Goal: Information Seeking & Learning: Learn about a topic

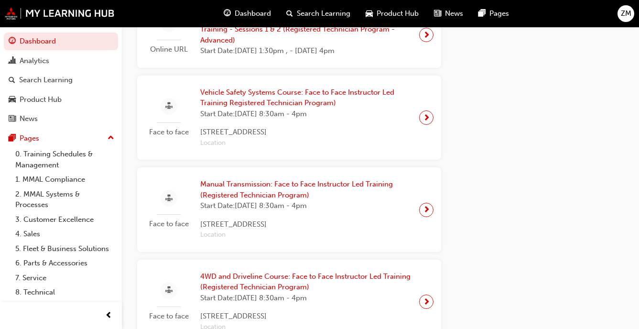
scroll to position [582, 0]
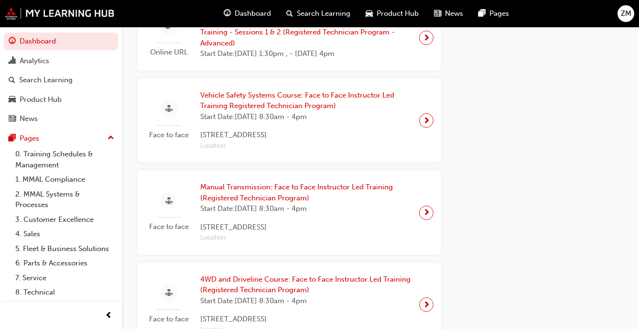
click at [294, 98] on span "Vehicle Safety Systems Course: Face to Face Instructor Led Training Registered …" at bounding box center [305, 101] width 211 height 22
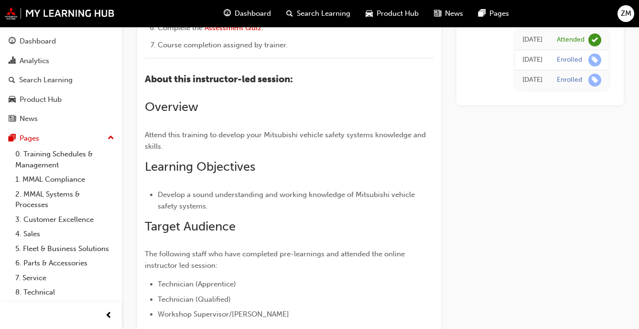
scroll to position [1516, 0]
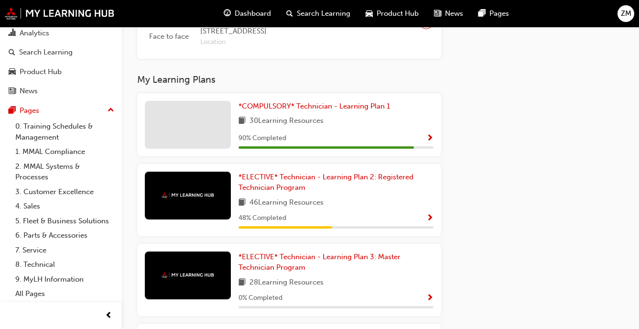
scroll to position [952, 0]
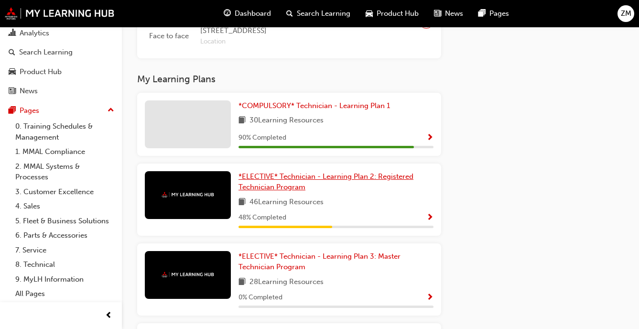
click at [312, 186] on link "*ELECTIVE* Technician - Learning Plan 2: Registered Technician Program" at bounding box center [336, 182] width 195 height 22
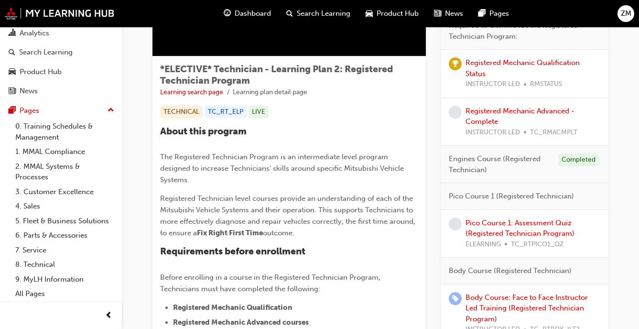
scroll to position [168, 0]
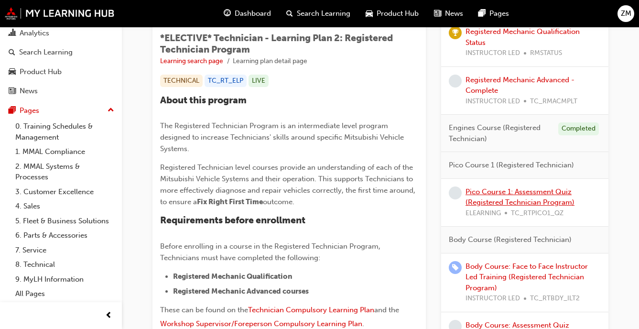
click at [494, 187] on link "Pico Course 1: Assessment Quiz (Registered Technician Program)" at bounding box center [520, 197] width 109 height 20
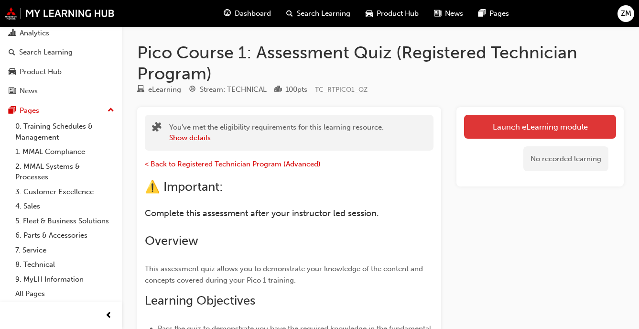
click at [486, 121] on link "Launch eLearning module" at bounding box center [540, 127] width 152 height 24
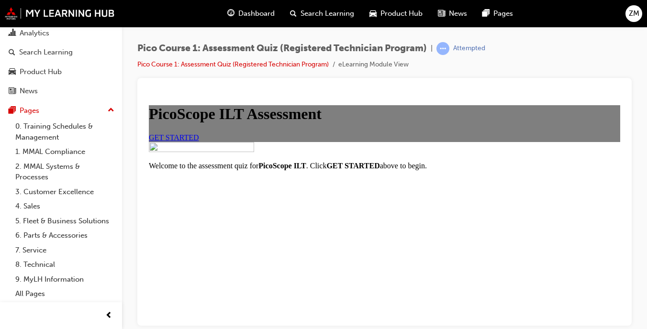
scroll to position [70, 0]
click at [199, 141] on link "GET STARTED" at bounding box center [174, 137] width 50 height 8
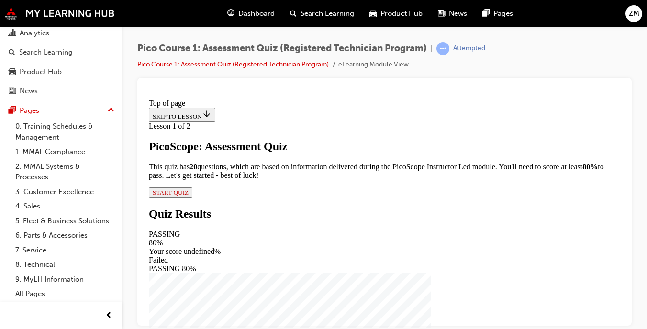
scroll to position [110, 0]
click at [188, 196] on span "START QUIZ" at bounding box center [171, 191] width 36 height 7
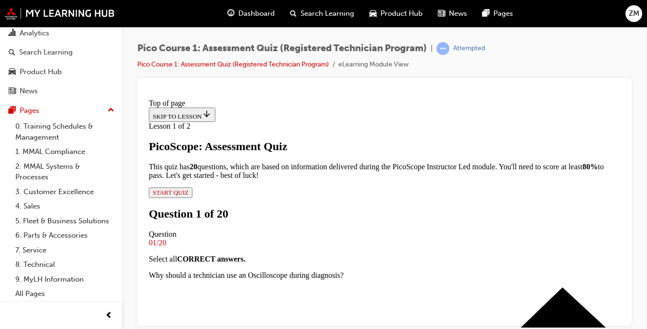
scroll to position [141, 0]
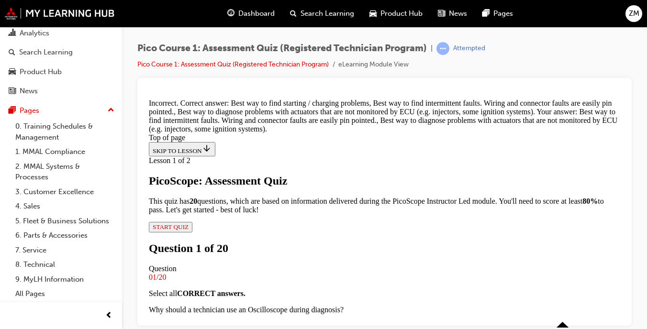
scroll to position [249, 0]
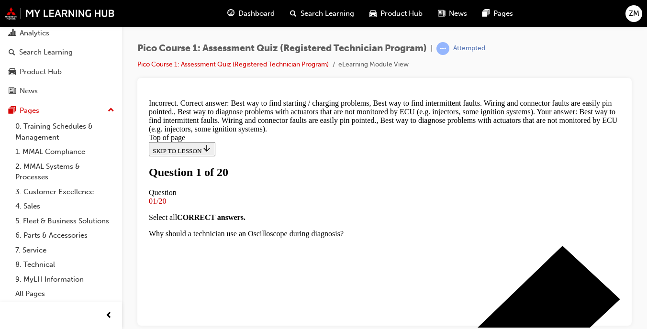
scroll to position [150, 0]
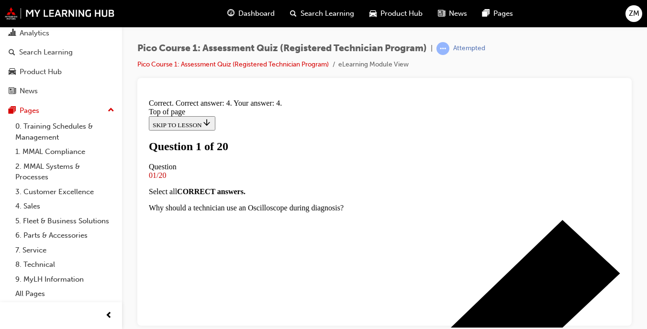
scroll to position [275, 0]
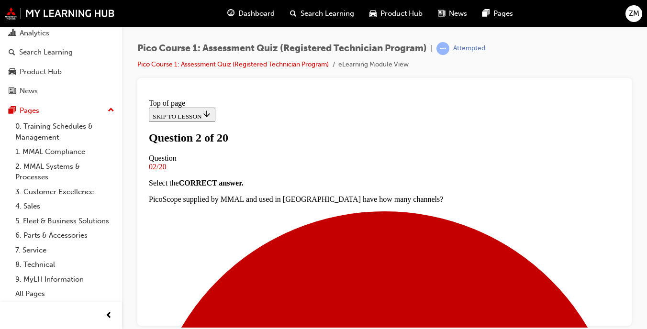
scroll to position [118, 0]
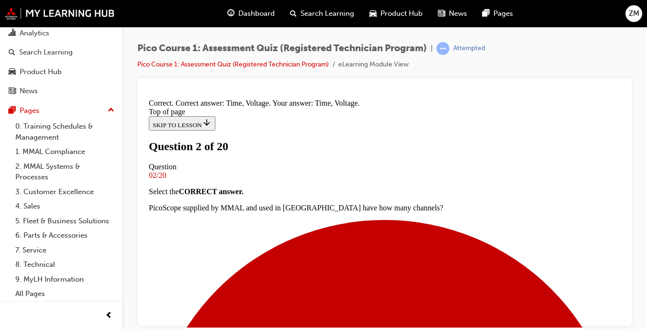
scroll to position [237, 0]
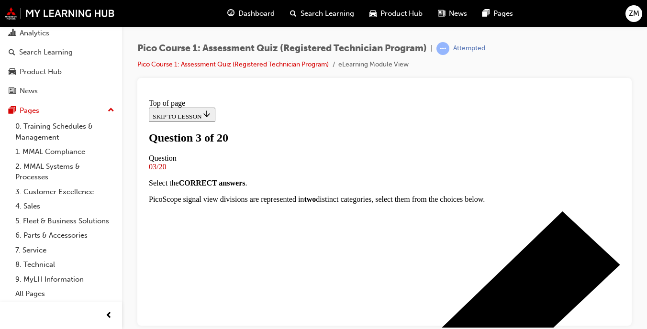
scroll to position [319, 0]
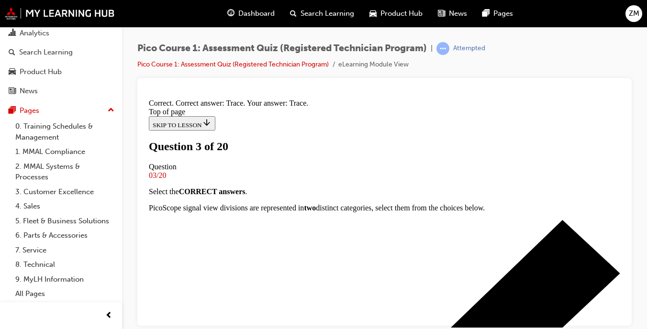
scroll to position [437, 0]
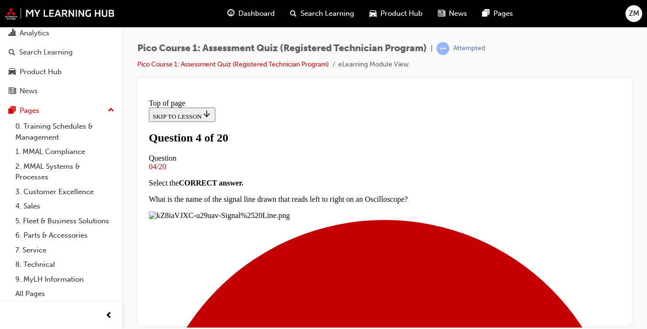
scroll to position [142, 0]
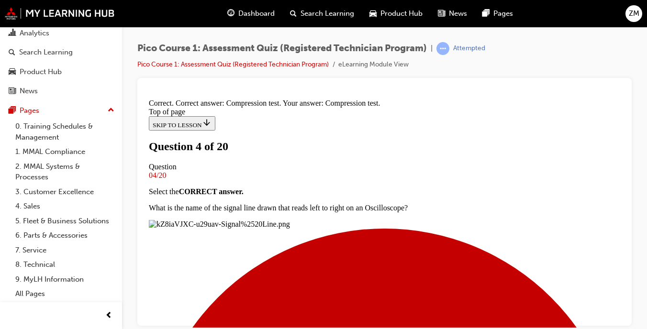
scroll to position [275, 0]
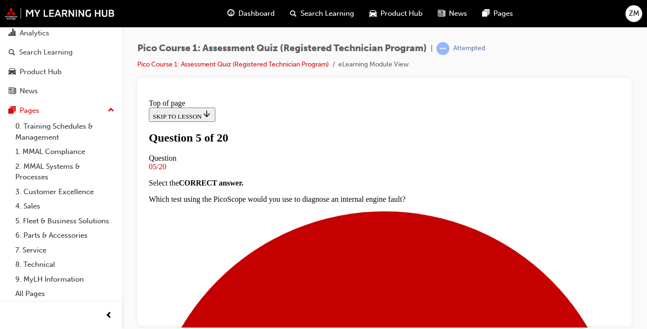
scroll to position [145, 0]
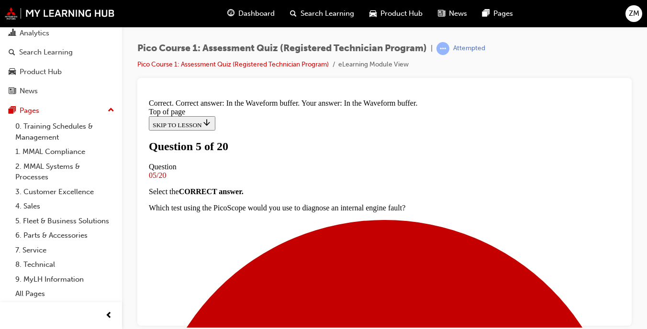
scroll to position [237, 0]
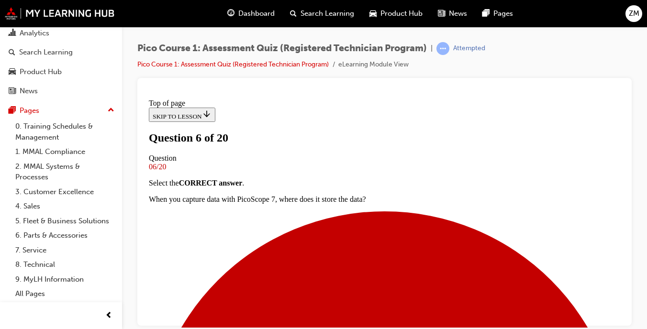
scroll to position [127, 0]
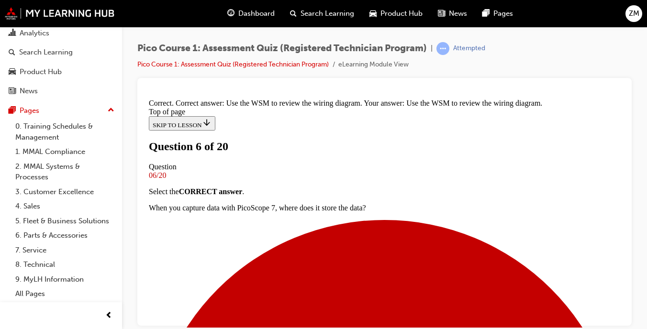
scroll to position [237, 0]
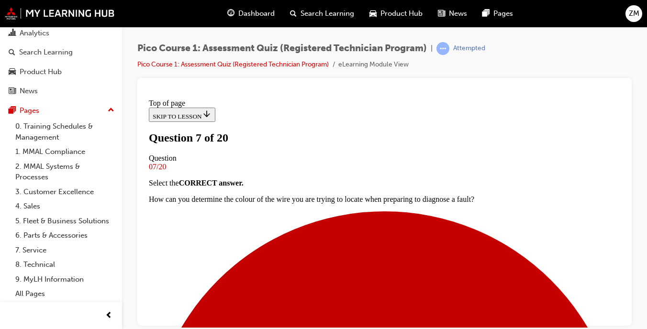
scroll to position [77, 0]
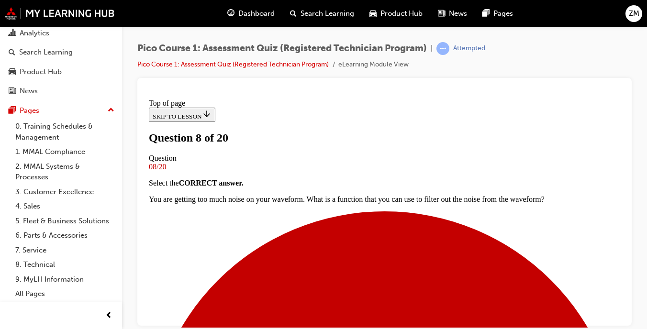
scroll to position [141, 0]
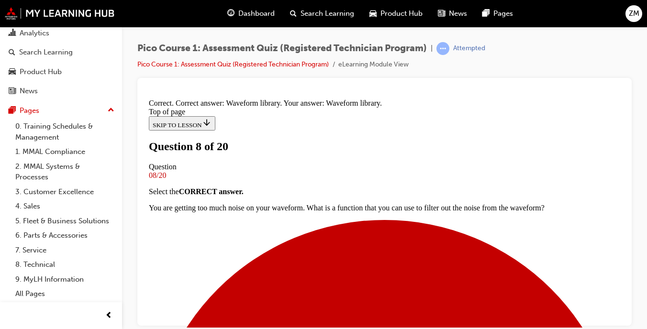
scroll to position [237, 0]
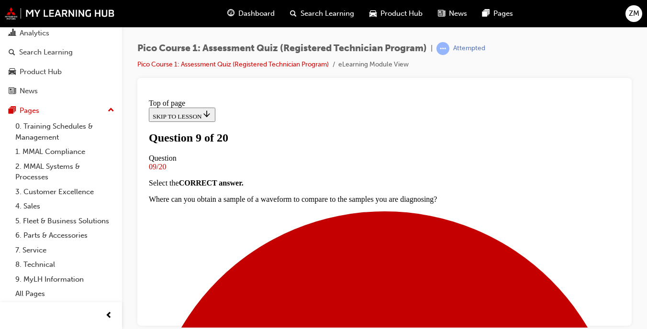
scroll to position [148, 0]
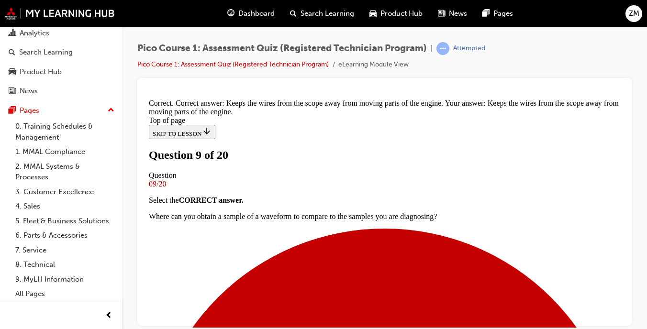
scroll to position [246, 0]
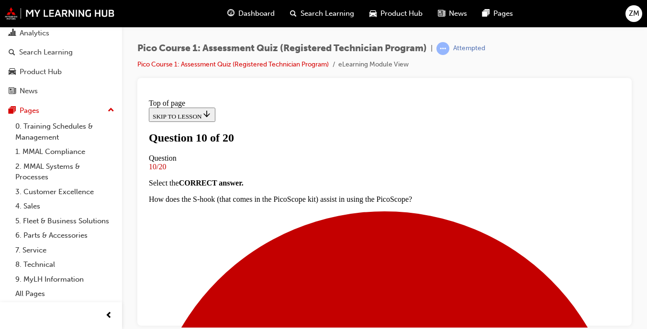
scroll to position [121, 0]
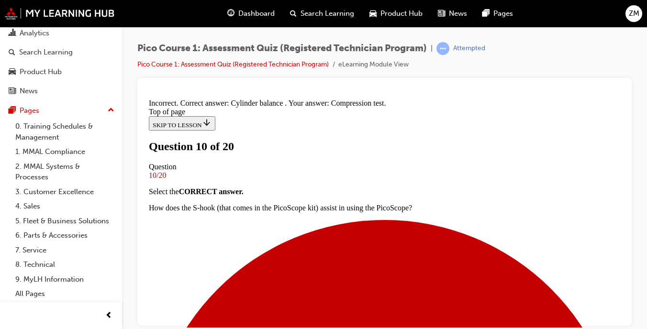
scroll to position [128, 0]
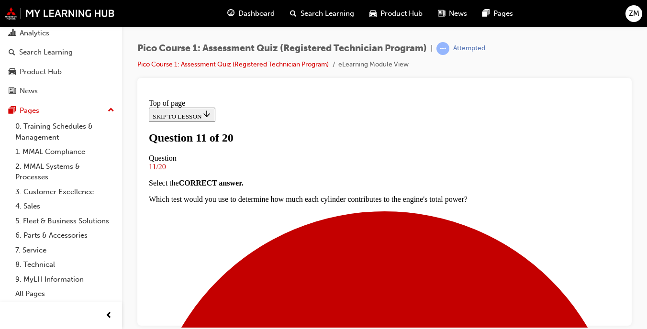
scroll to position [104, 0]
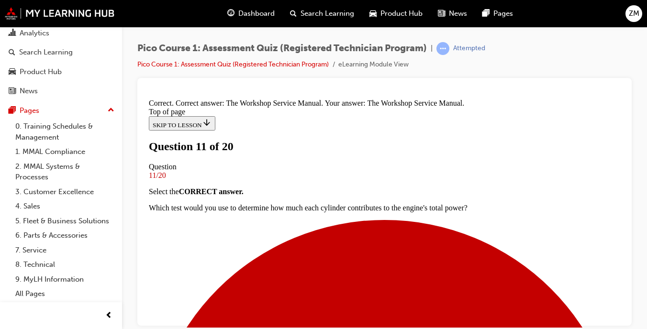
scroll to position [237, 0]
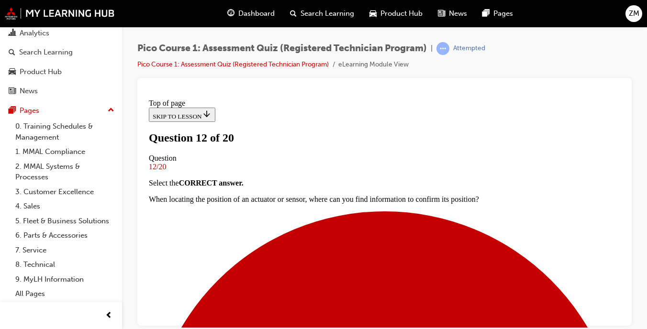
scroll to position [135, 0]
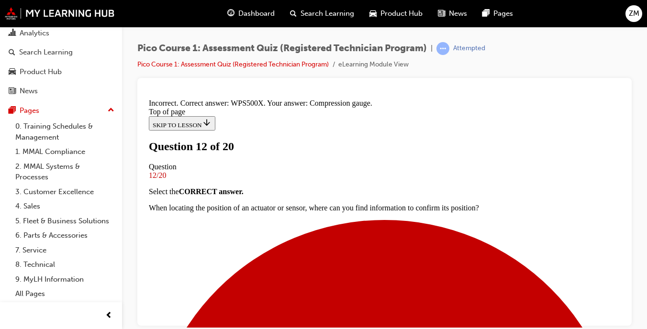
scroll to position [275, 0]
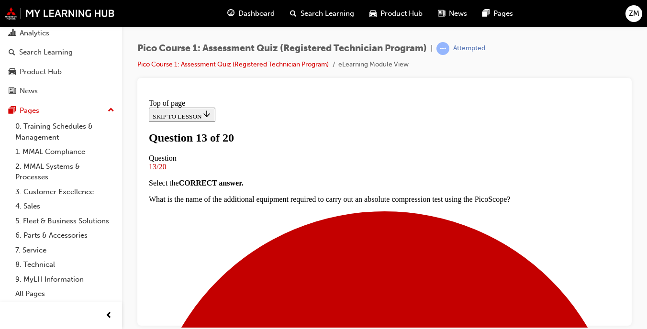
scroll to position [144, 0]
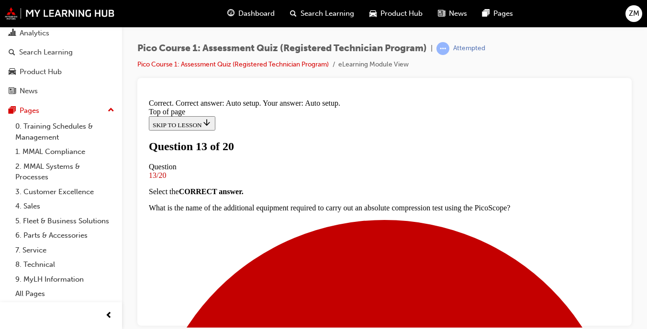
scroll to position [275, 0]
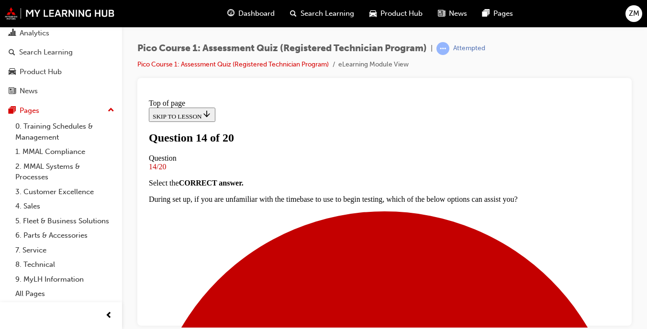
scroll to position [136, 0]
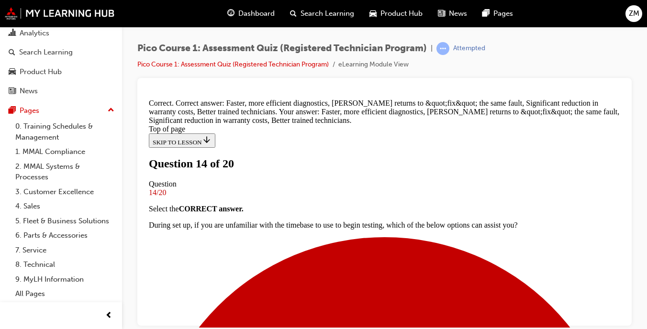
scroll to position [275, 0]
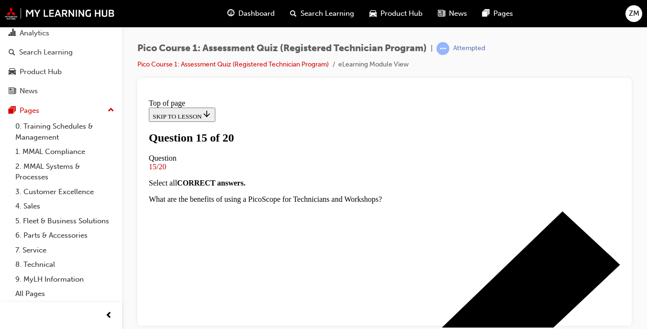
scroll to position [139, 0]
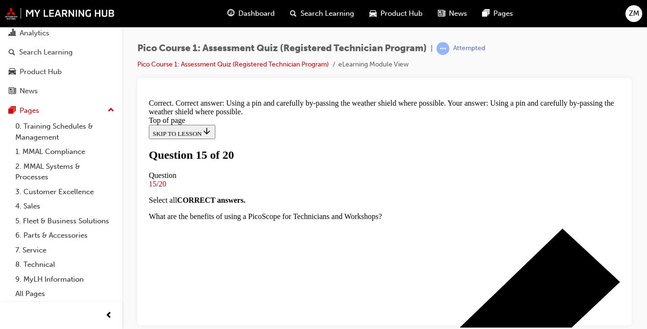
scroll to position [246, 0]
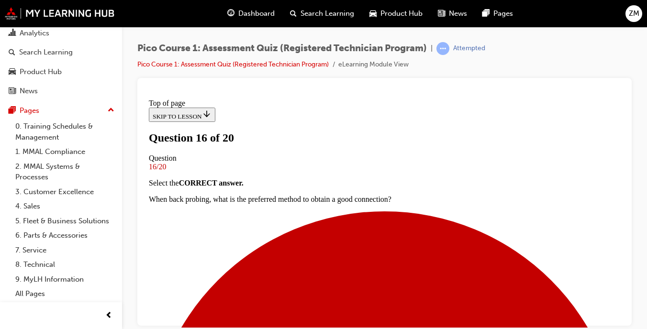
scroll to position [142, 0]
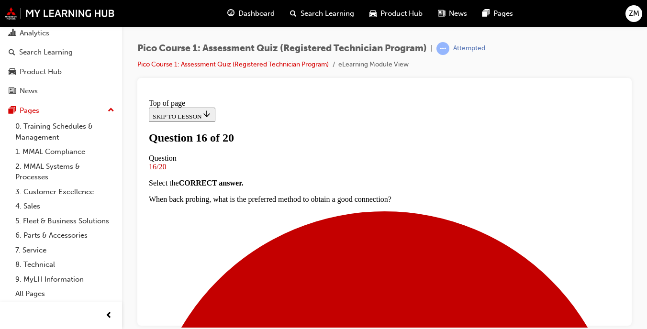
scroll to position [177, 0]
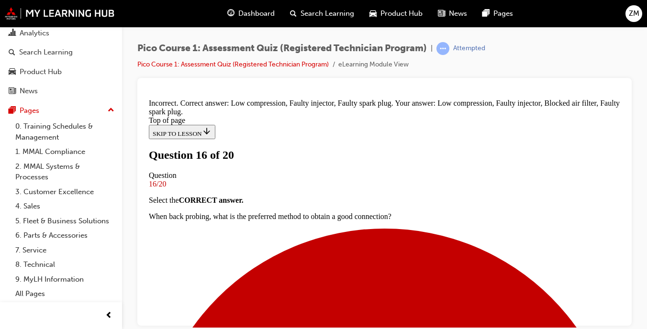
scroll to position [275, 0]
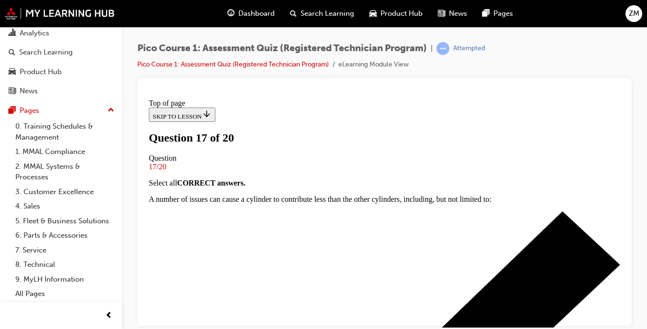
scroll to position [131, 0]
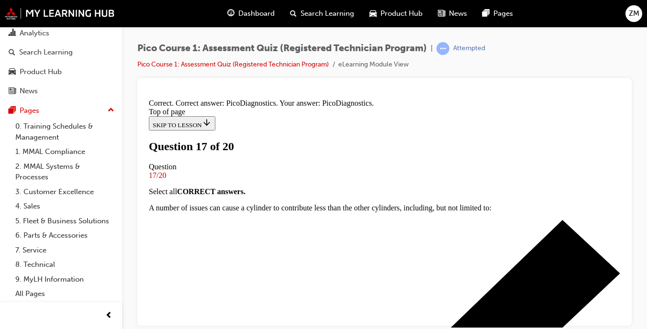
scroll to position [291, 0]
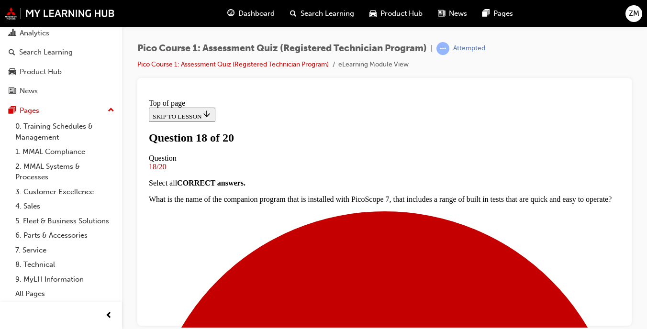
scroll to position [145, 0]
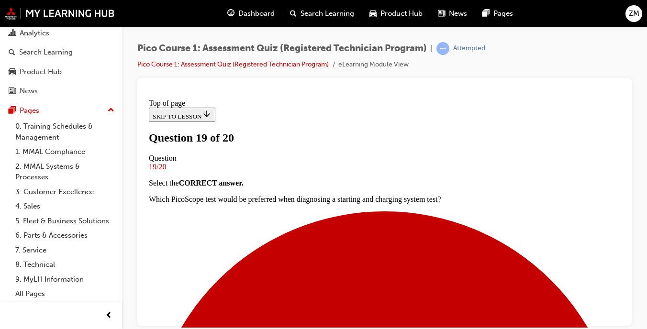
scroll to position [135, 0]
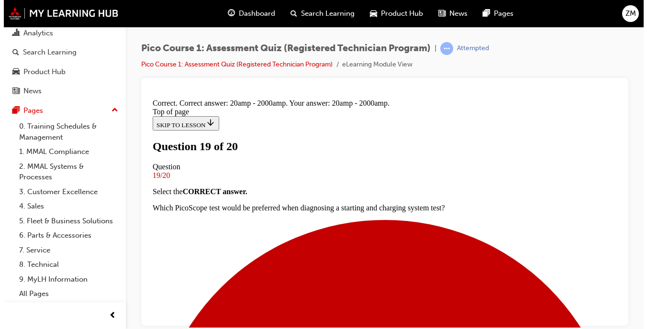
scroll to position [275, 0]
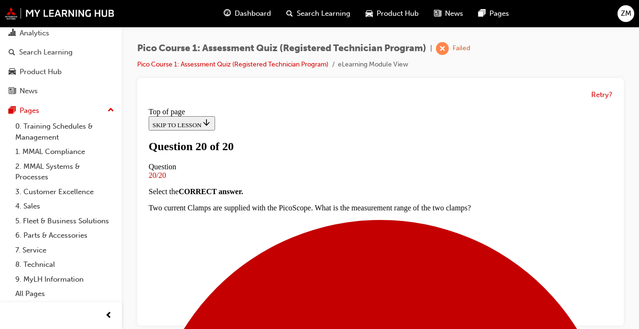
scroll to position [257, 0]
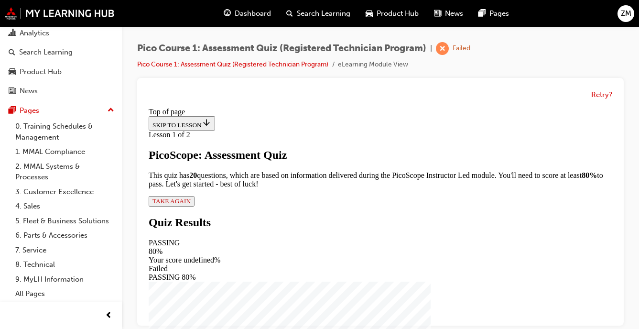
click at [191, 205] on span "TAKE AGAIN" at bounding box center [172, 201] width 38 height 7
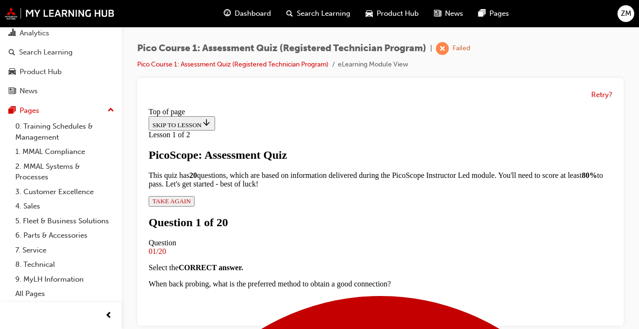
scroll to position [126, 0]
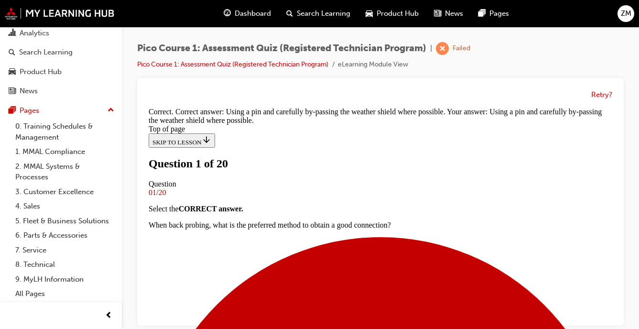
scroll to position [152, 0]
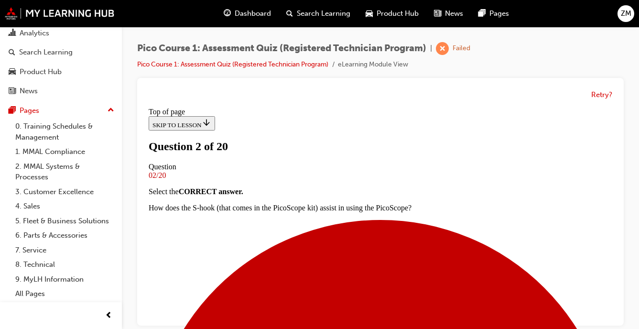
scroll to position [373, 0]
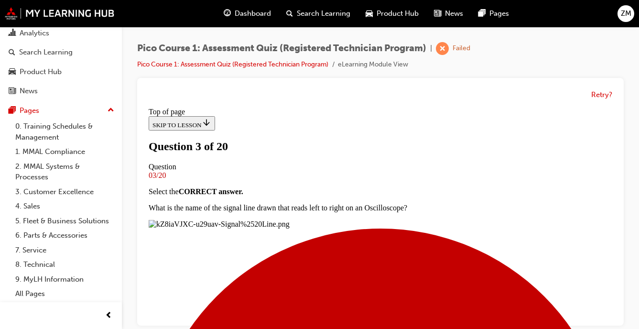
scroll to position [172, 0]
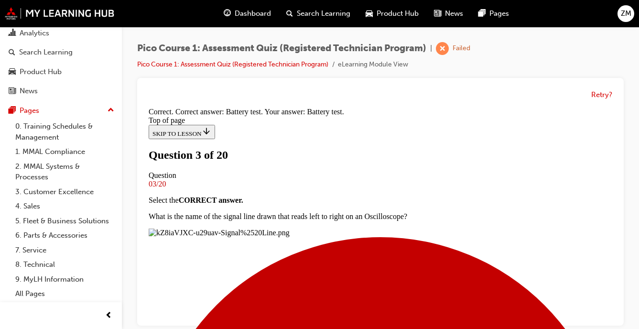
scroll to position [275, 0]
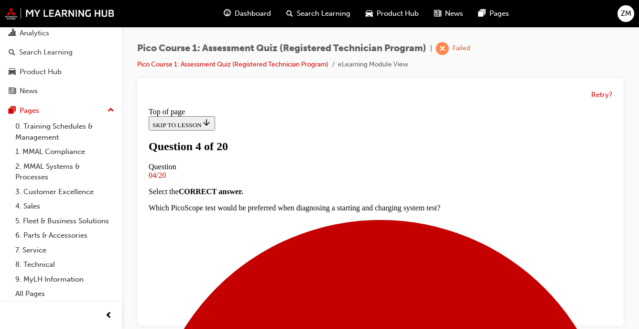
scroll to position [125, 0]
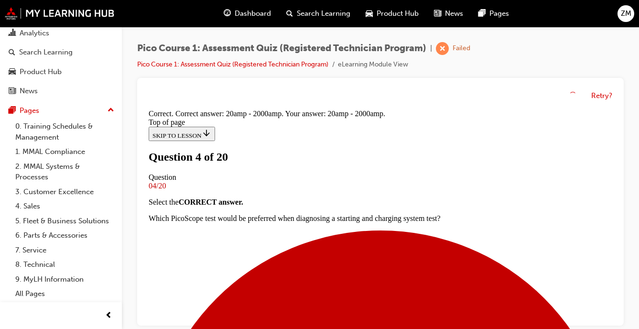
scroll to position [275, 0]
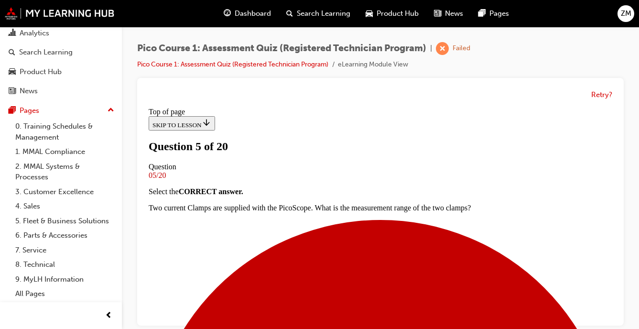
scroll to position [130, 0]
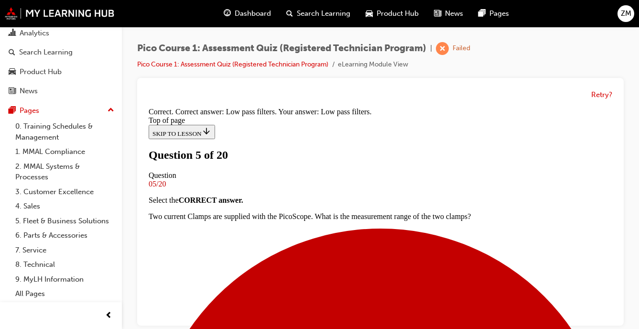
scroll to position [275, 0]
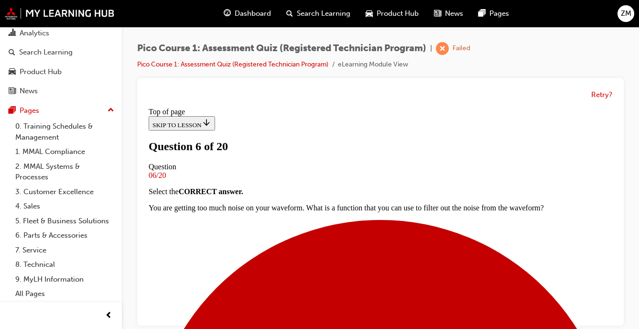
scroll to position [124, 0]
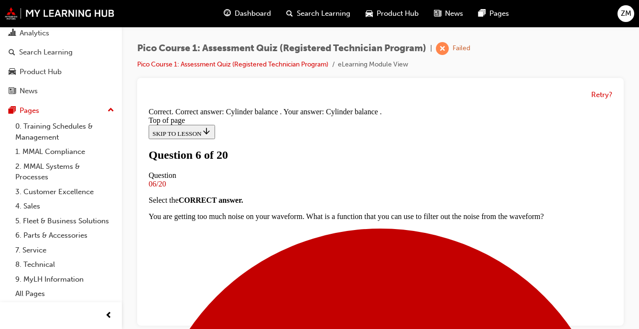
scroll to position [237, 0]
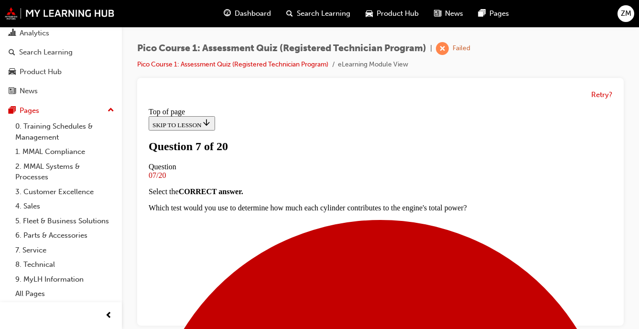
scroll to position [118, 0]
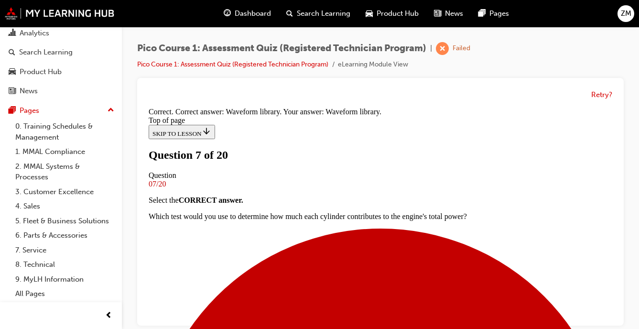
scroll to position [237, 0]
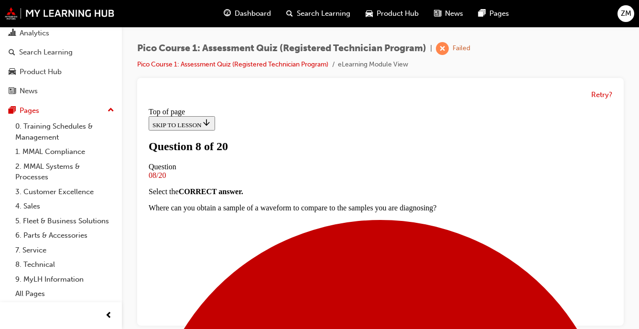
scroll to position [129, 0]
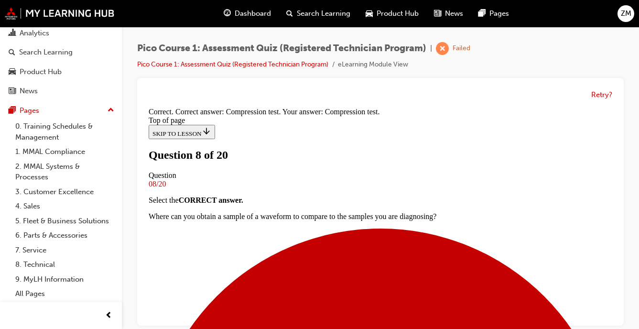
scroll to position [275, 0]
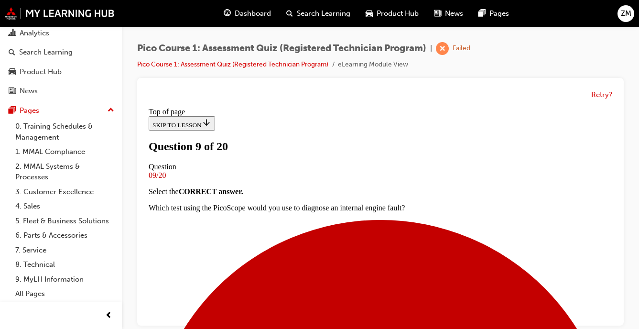
scroll to position [125, 0]
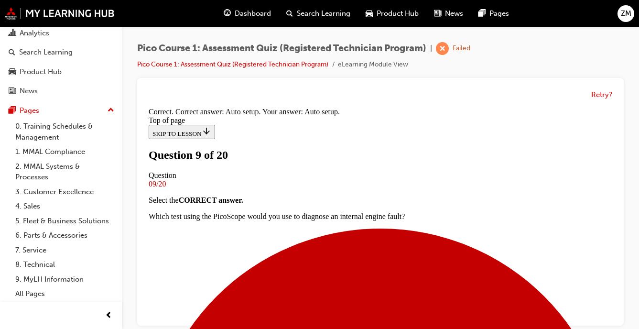
scroll to position [275, 0]
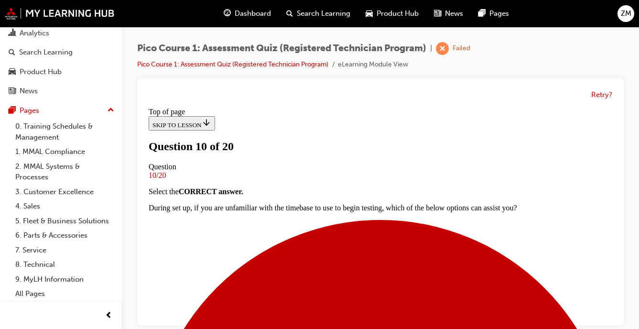
scroll to position [160, 0]
drag, startPoint x: 337, startPoint y: 283, endPoint x: 353, endPoint y: 231, distance: 53.8
drag, startPoint x: 354, startPoint y: 231, endPoint x: 367, endPoint y: 196, distance: 37.7
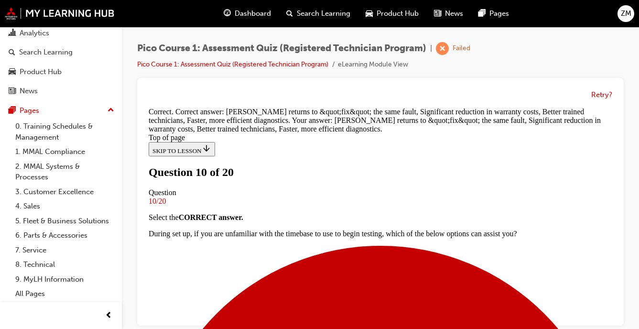
scroll to position [275, 0]
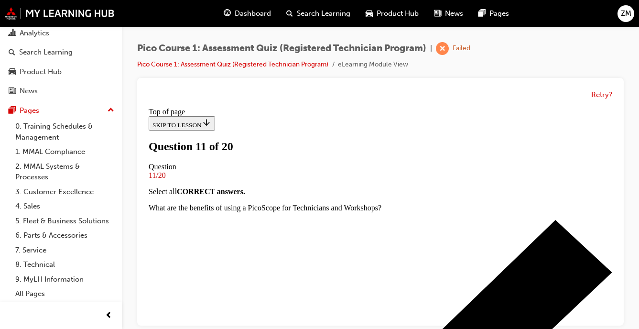
scroll to position [136, 0]
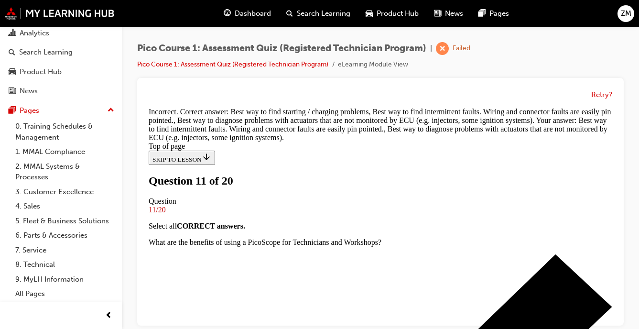
scroll to position [249, 0]
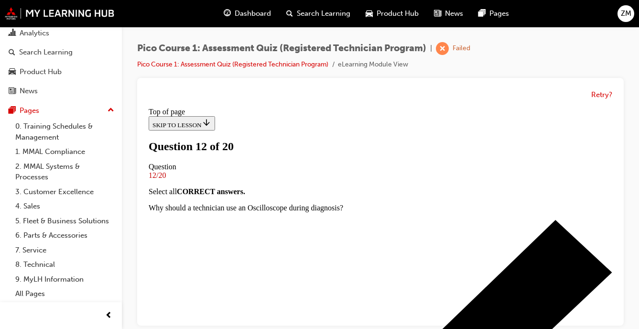
scroll to position [114, 0]
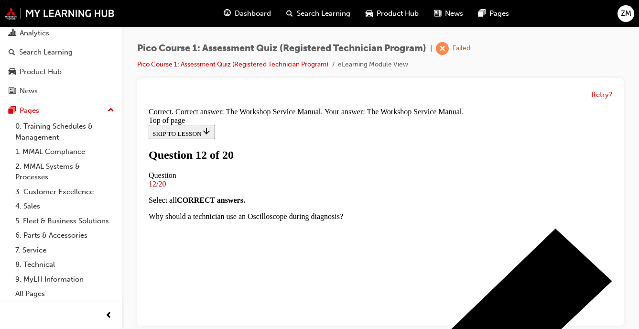
scroll to position [237, 0]
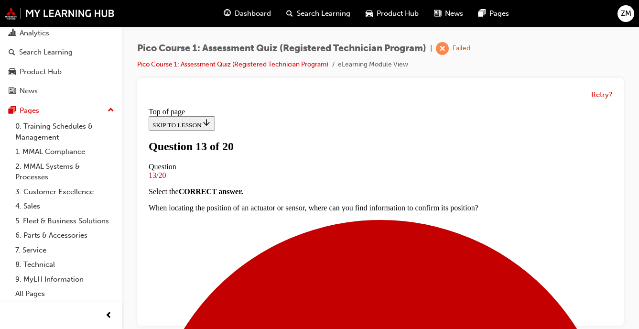
scroll to position [109, 0]
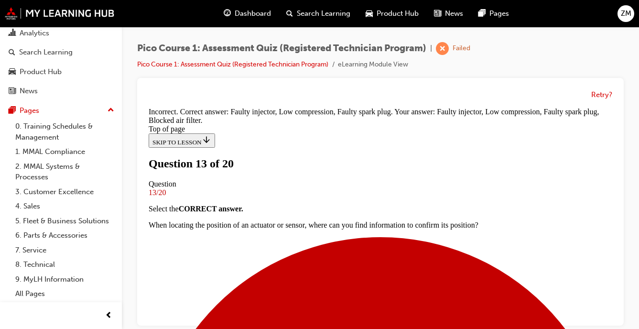
scroll to position [275, 0]
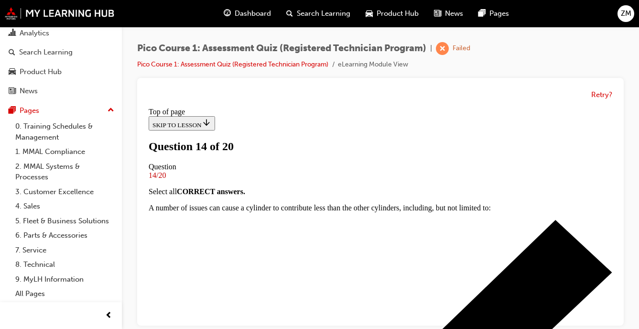
scroll to position [124, 0]
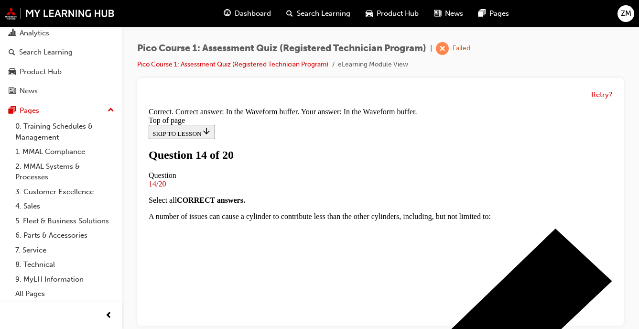
scroll to position [237, 0]
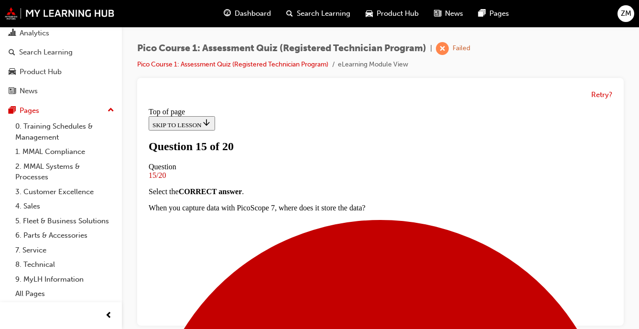
scroll to position [110, 0]
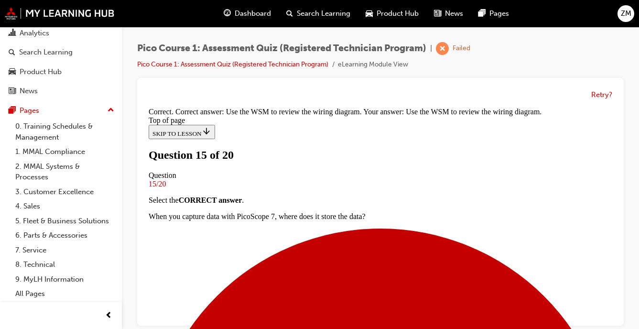
scroll to position [237, 0]
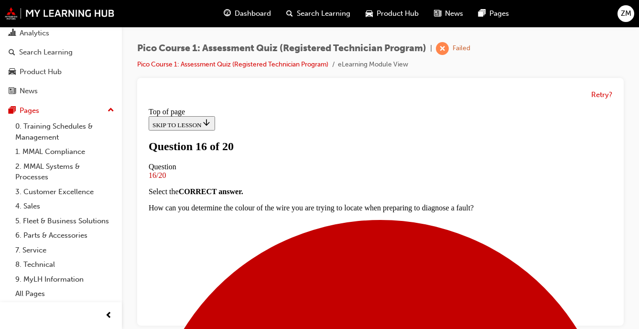
scroll to position [126, 0]
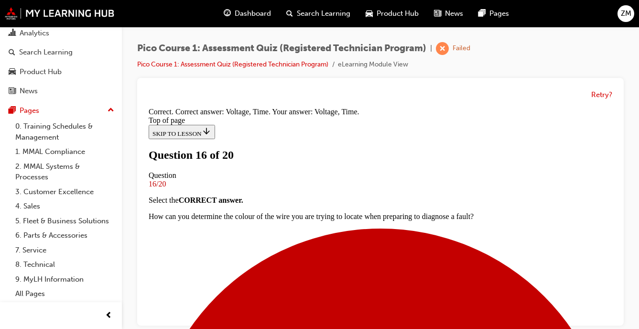
scroll to position [237, 0]
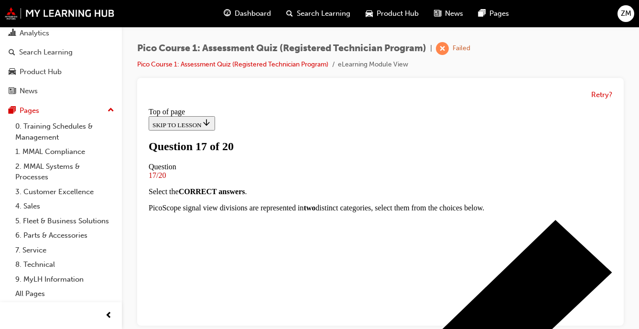
scroll to position [1, 0]
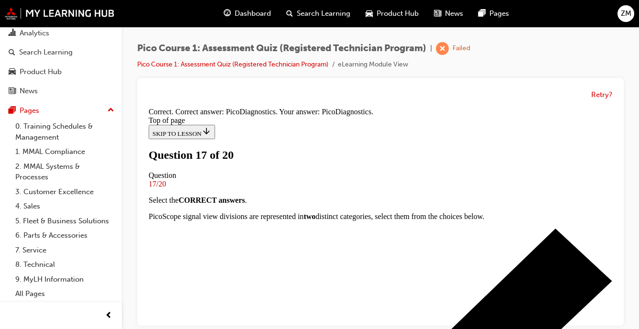
scroll to position [291, 0]
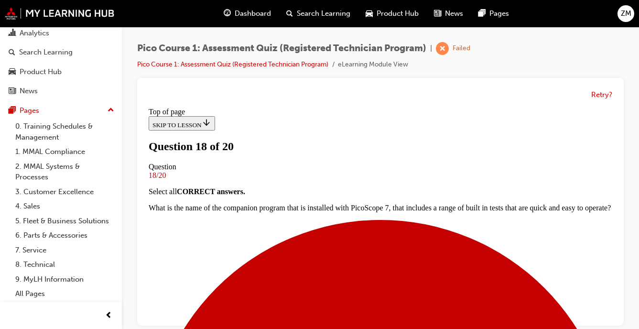
scroll to position [94, 0]
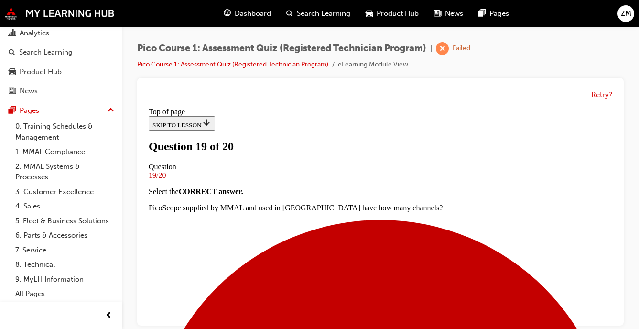
scroll to position [133, 0]
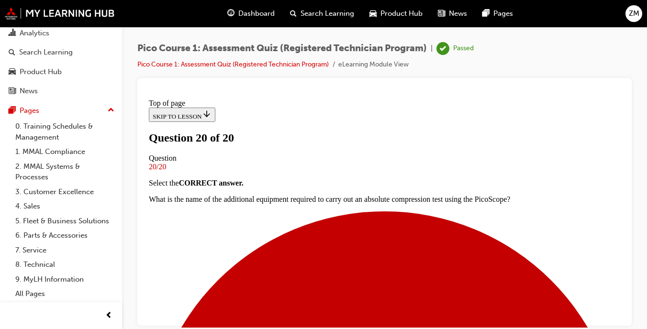
scroll to position [232, 0]
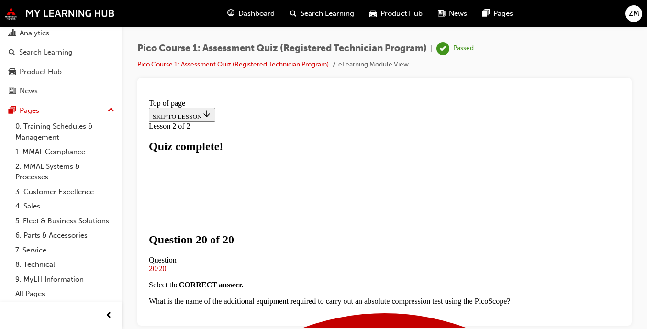
scroll to position [256, 0]
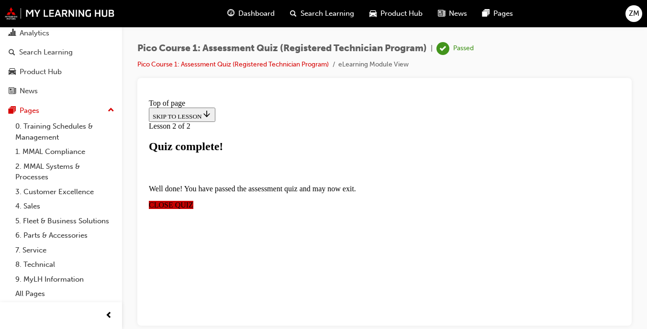
click at [193, 200] on span "CLOSE QUIZ" at bounding box center [171, 204] width 44 height 8
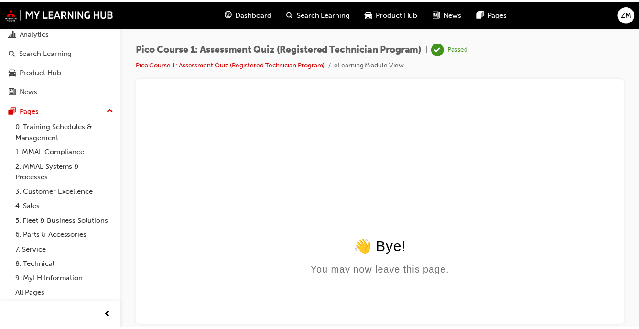
scroll to position [0, 0]
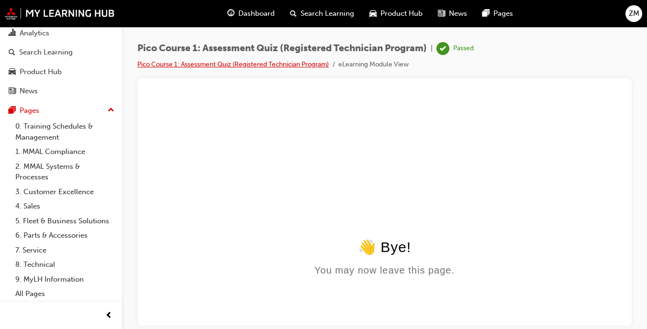
click at [227, 61] on link "Pico Course 1: Assessment Quiz (Registered Technician Program)" at bounding box center [232, 64] width 191 height 8
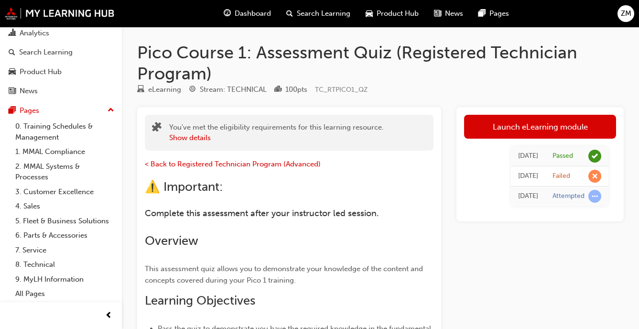
click at [625, 13] on span "ZM" at bounding box center [626, 13] width 11 height 11
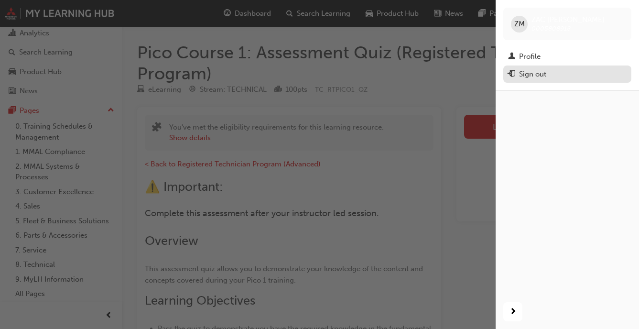
click at [547, 69] on div "Sign out" at bounding box center [532, 74] width 27 height 11
